Goal: Information Seeking & Learning: Find specific fact

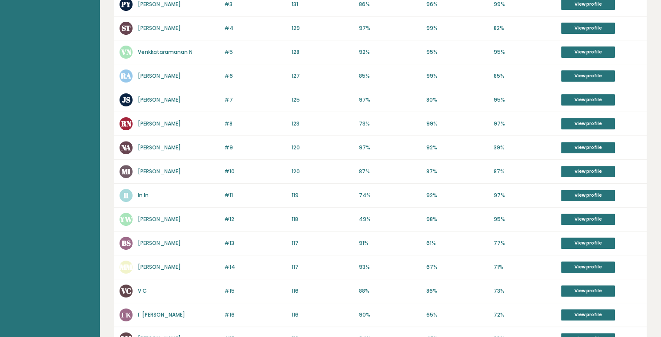
scroll to position [272, 0]
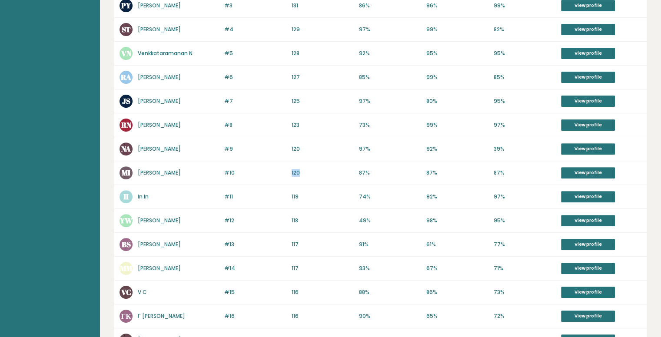
drag, startPoint x: 289, startPoint y: 172, endPoint x: 303, endPoint y: 172, distance: 13.9
click at [303, 172] on div "#10 MI [PERSON_NAME] 121 #10 120 87% 87% 87% View profile" at bounding box center [380, 173] width 533 height 24
click at [313, 178] on div "#10 MI [PERSON_NAME] 121 #10 120 87% 87% 87% View profile" at bounding box center [380, 173] width 533 height 24
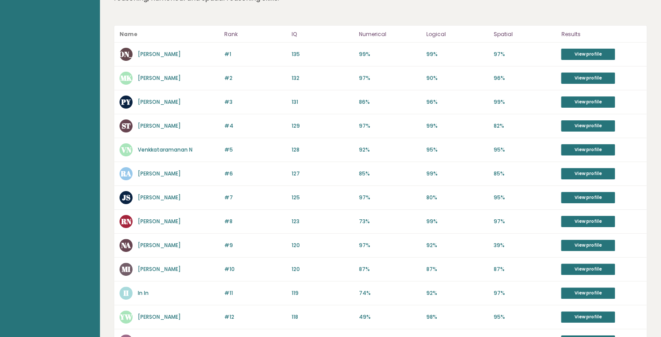
scroll to position [118, 0]
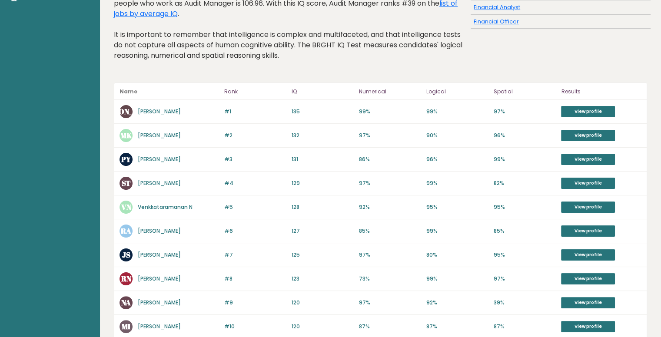
click at [151, 110] on link "[PERSON_NAME]" at bounding box center [159, 111] width 43 height 7
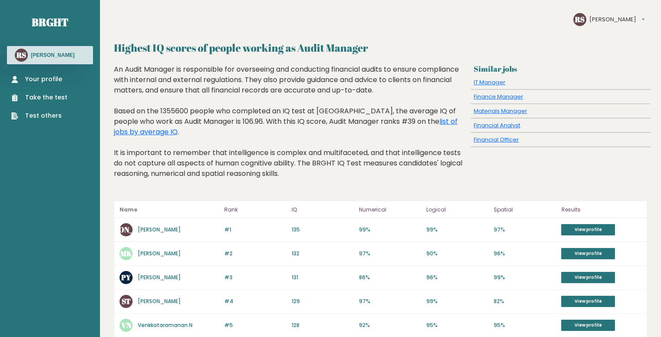
scroll to position [0, 0]
